Goal: Find specific page/section: Find specific page/section

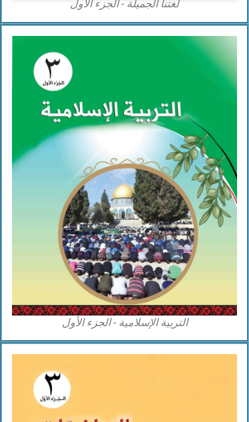
scroll to position [515, 0]
click at [221, 191] on img at bounding box center [124, 175] width 225 height 279
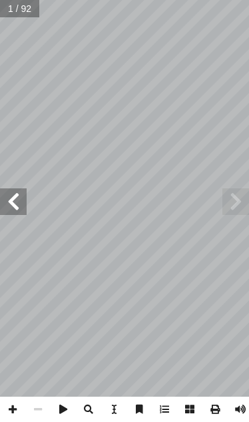
click at [239, 207] on span at bounding box center [235, 201] width 27 height 27
click at [223, 210] on span at bounding box center [235, 201] width 27 height 27
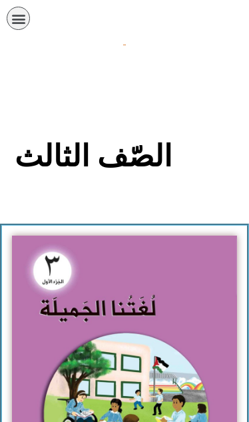
click at [29, 21] on div "תפריט" at bounding box center [18, 18] width 23 height 23
